Goal: Information Seeking & Learning: Find specific fact

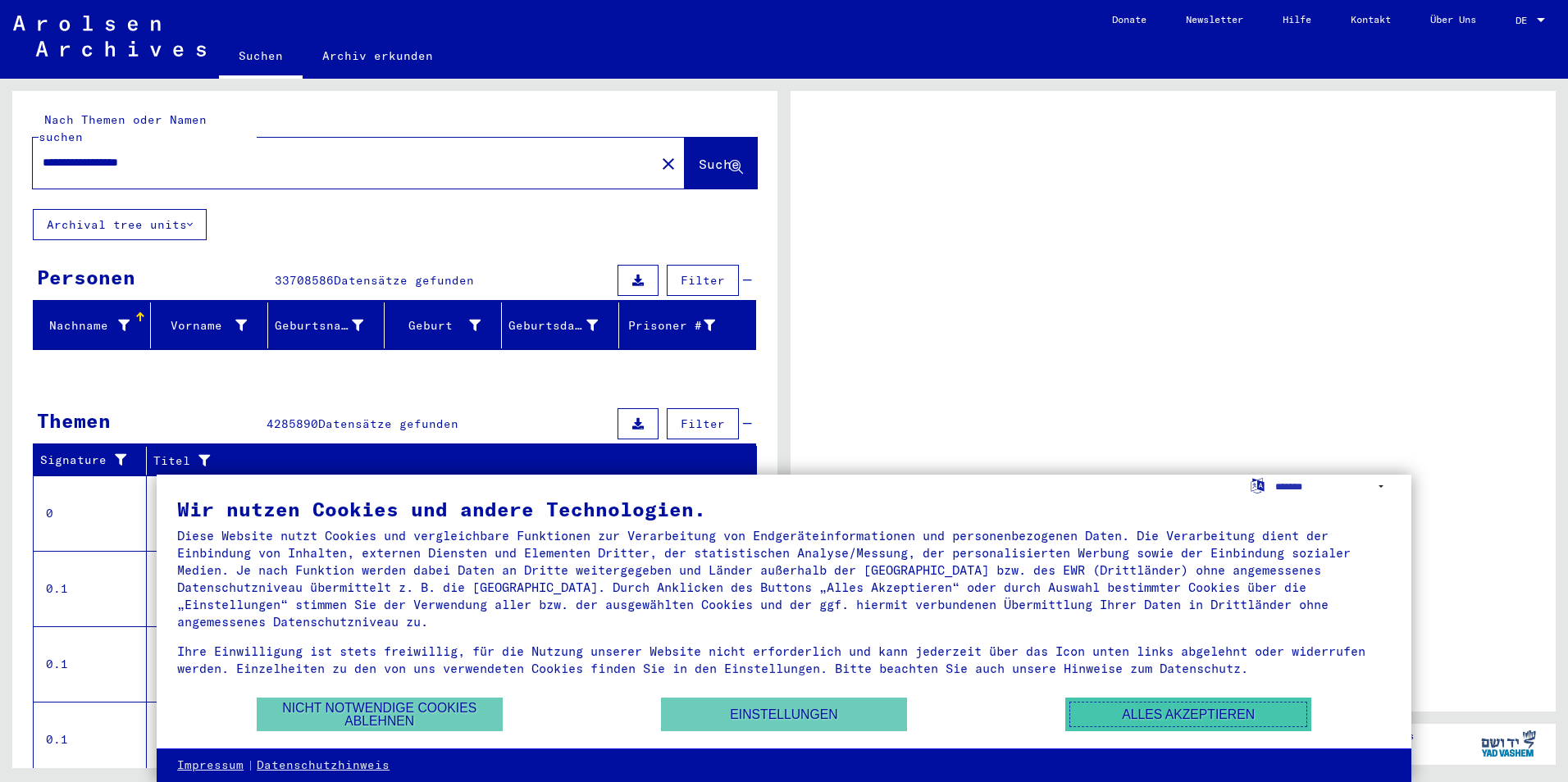
drag, startPoint x: 1145, startPoint y: 712, endPoint x: 1043, endPoint y: 715, distance: 102.0
click at [1145, 712] on button "Alles akzeptieren" at bounding box center [1188, 714] width 246 height 33
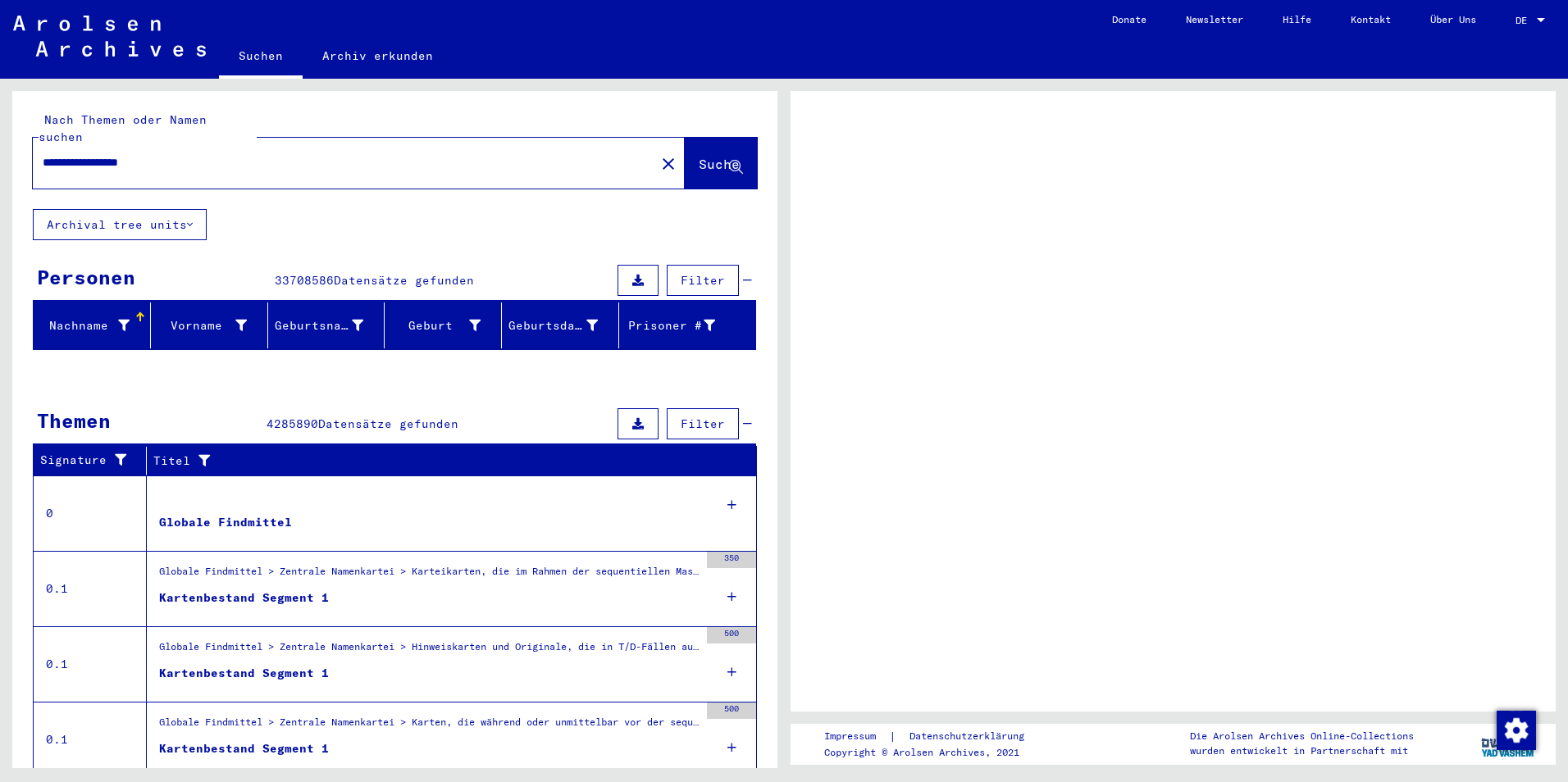
click at [654, 317] on div "Prisoner #" at bounding box center [670, 326] width 90 height 17
click at [1547, 17] on div at bounding box center [1540, 20] width 15 height 11
click at [1538, 18] on div at bounding box center [1541, 20] width 9 height 4
click at [1524, 18] on span "DE" at bounding box center [1524, 20] width 18 height 11
click at [1253, 441] on div at bounding box center [1172, 402] width 765 height 620
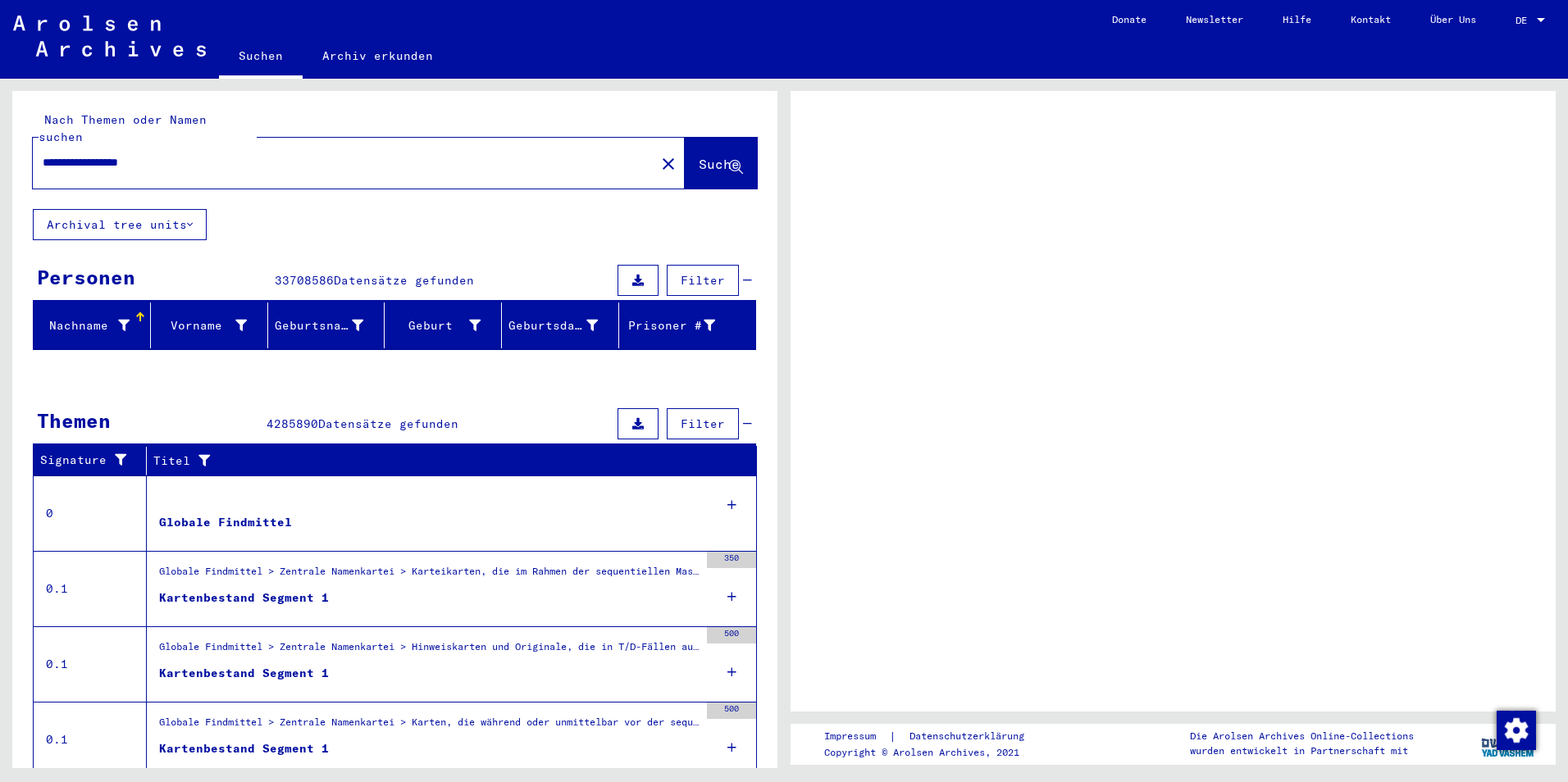
click at [1518, 15] on span "DE" at bounding box center [1524, 20] width 18 height 11
click at [1534, 16] on div at bounding box center [1540, 20] width 15 height 11
click at [1541, 16] on div at bounding box center [1540, 20] width 15 height 11
click at [346, 55] on link "Archiv erkunden" at bounding box center [378, 56] width 150 height 39
